Goal: Information Seeking & Learning: Find specific fact

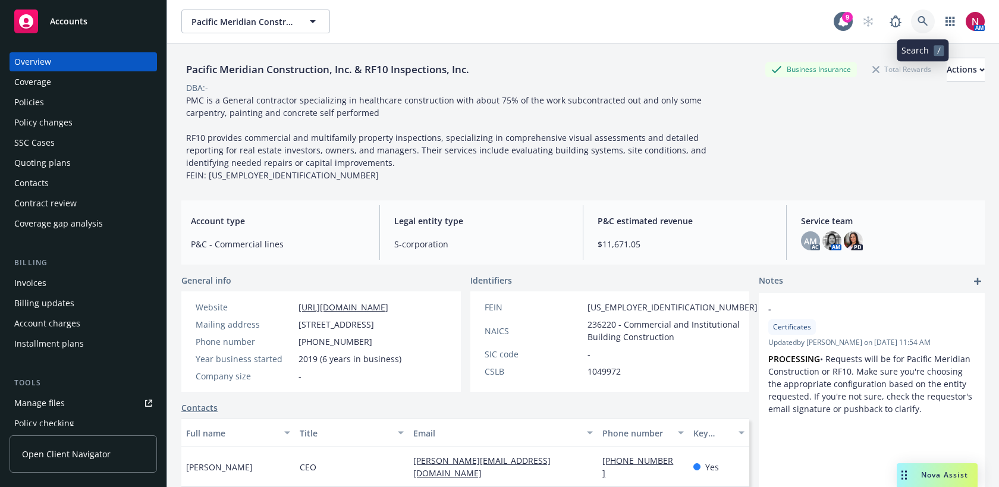
click at [923, 17] on icon at bounding box center [923, 21] width 10 height 10
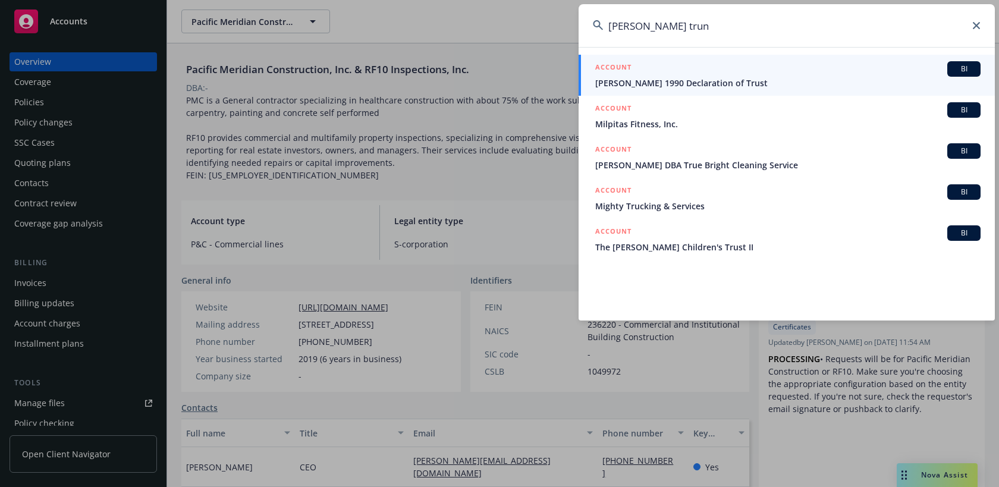
type input "[PERSON_NAME] trun"
